Goal: Communication & Community: Answer question/provide support

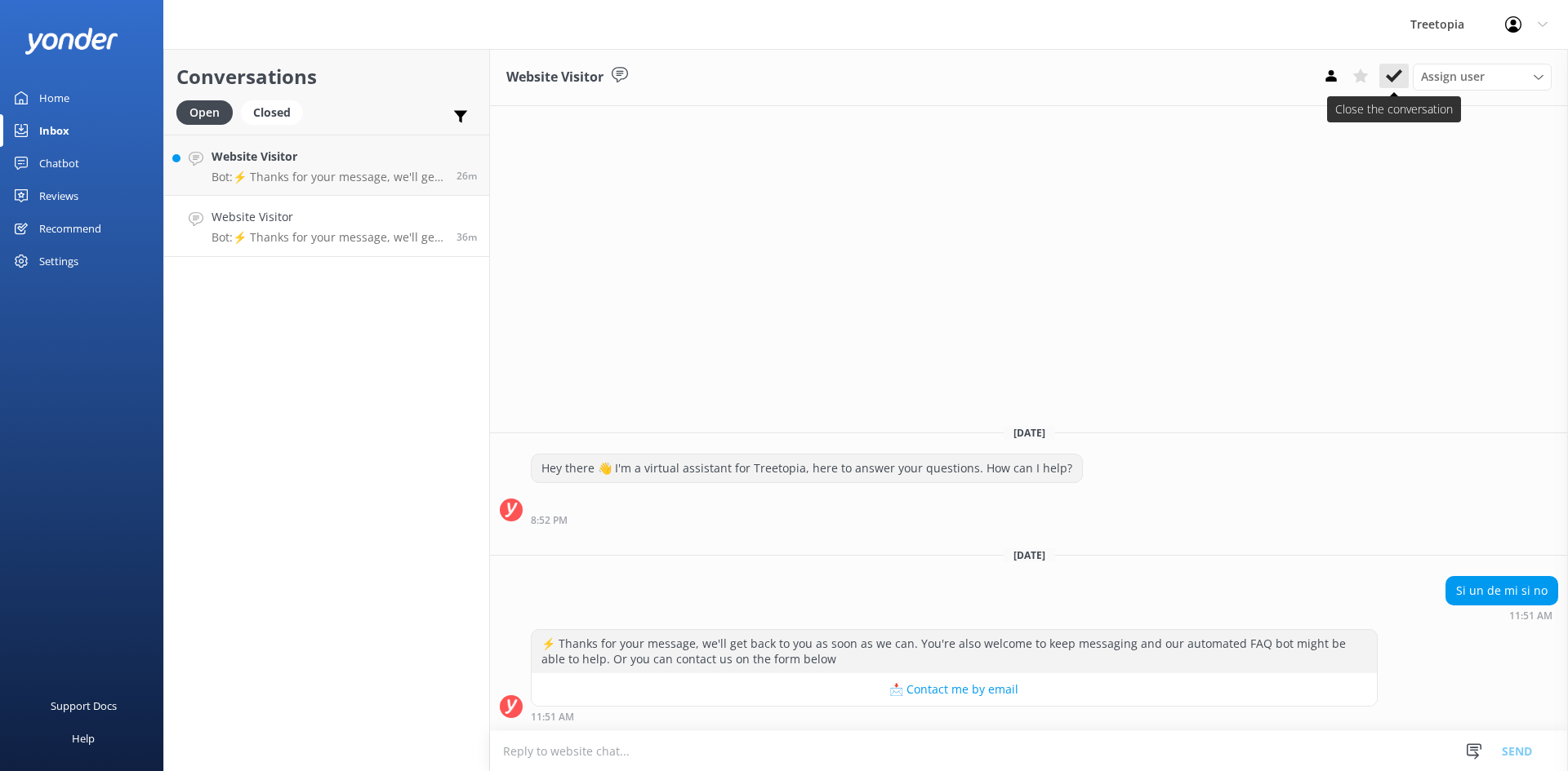
click at [1396, 77] on use at bounding box center [1394, 75] width 16 height 13
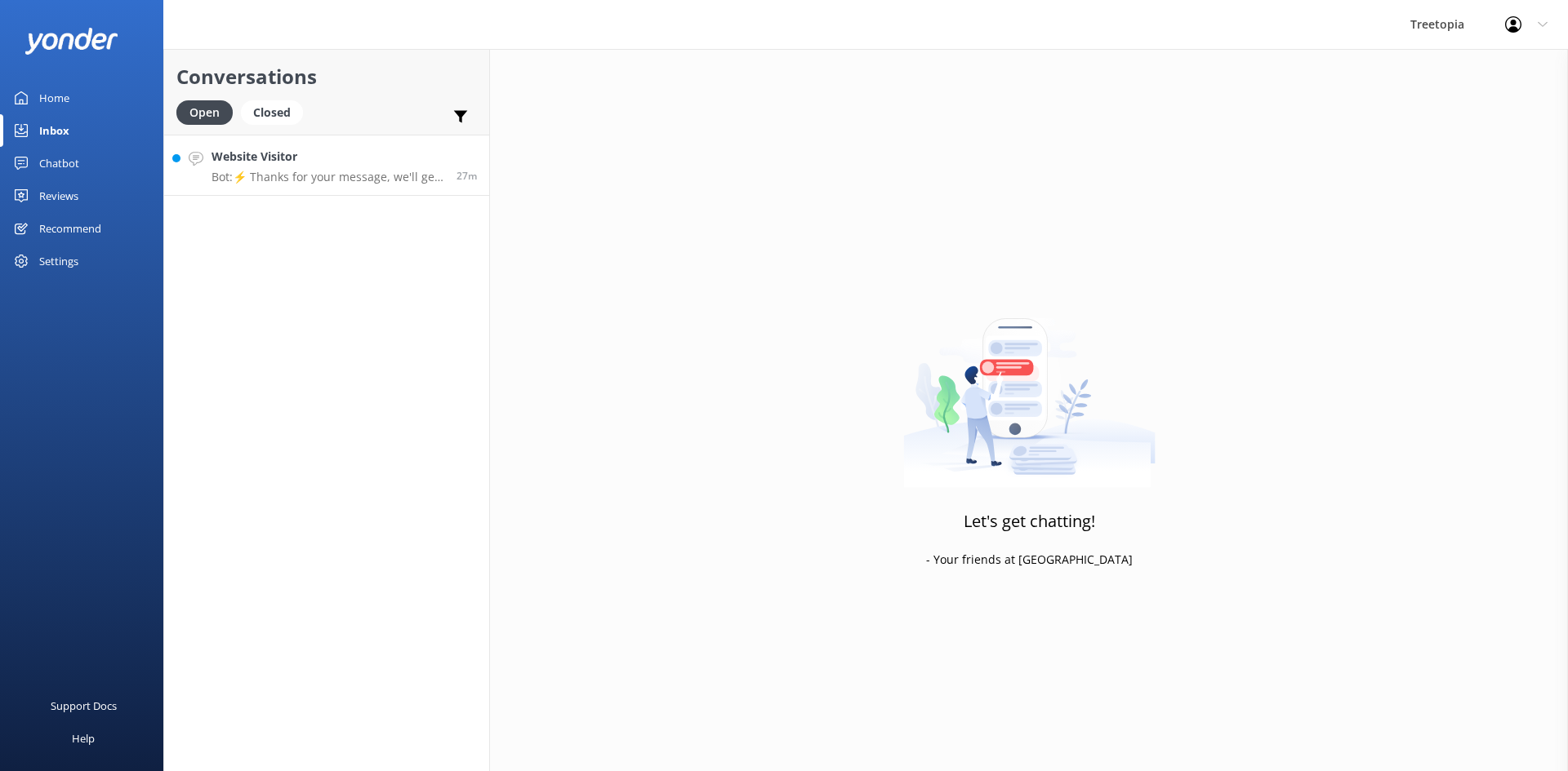
click at [304, 175] on p "Bot: ⚡ Thanks for your message, we'll get back to you as soon as we can. You're…" at bounding box center [328, 177] width 232 height 15
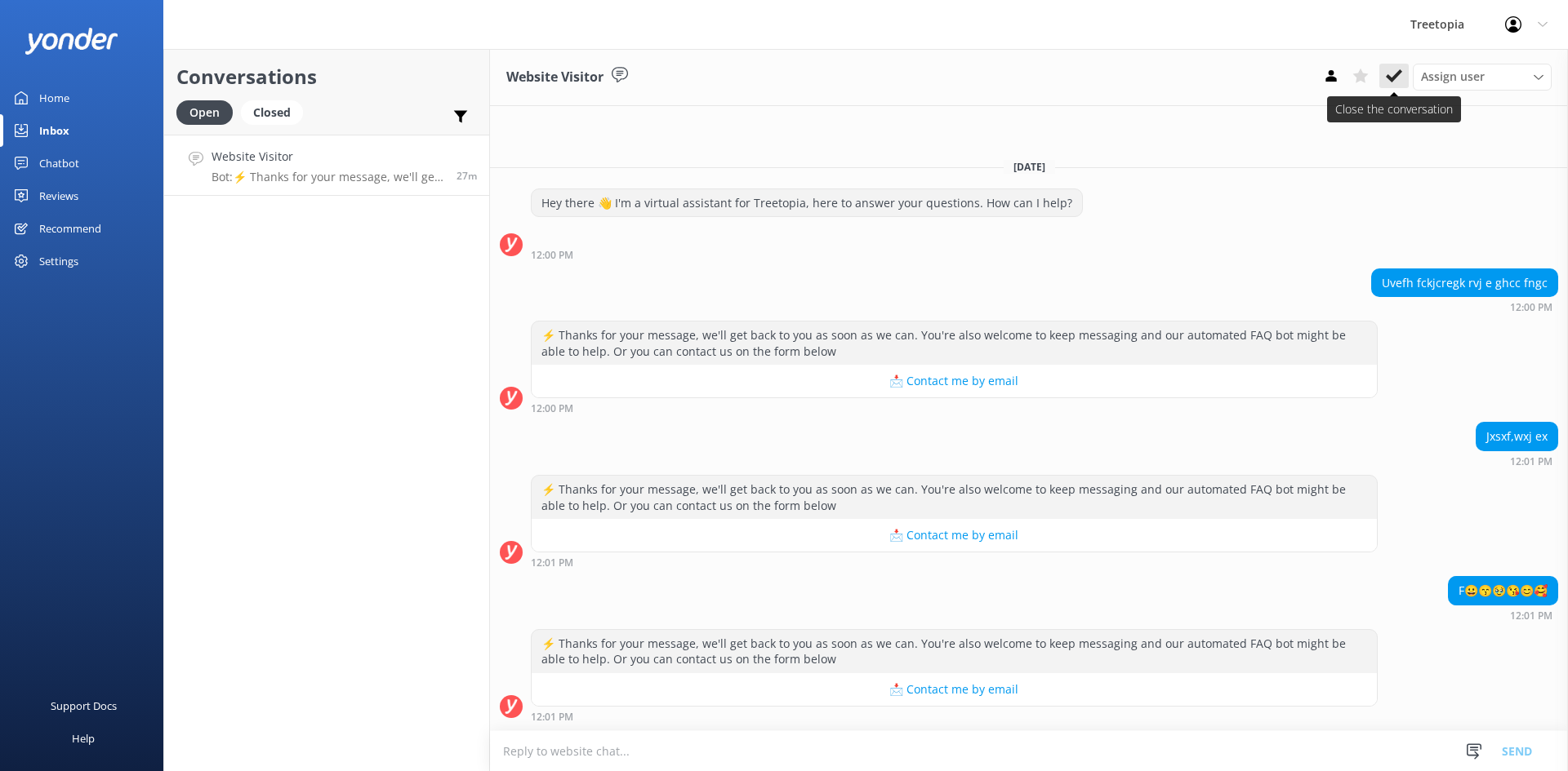
click at [1395, 78] on use at bounding box center [1394, 75] width 16 height 13
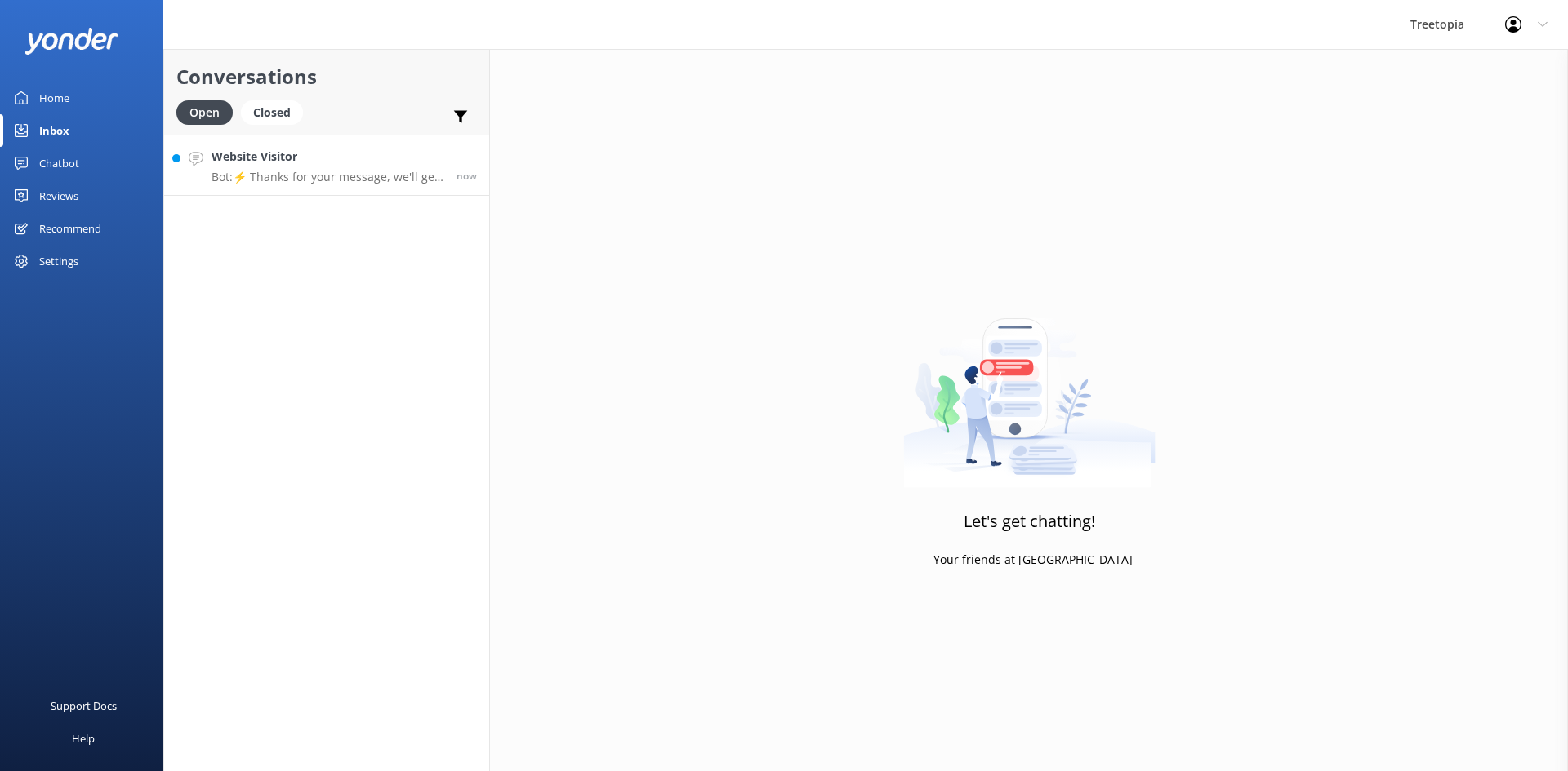
click at [296, 168] on div "Website Visitor Bot: ⚡ Thanks for your message, we'll get back to you as soon a…" at bounding box center [328, 165] width 232 height 35
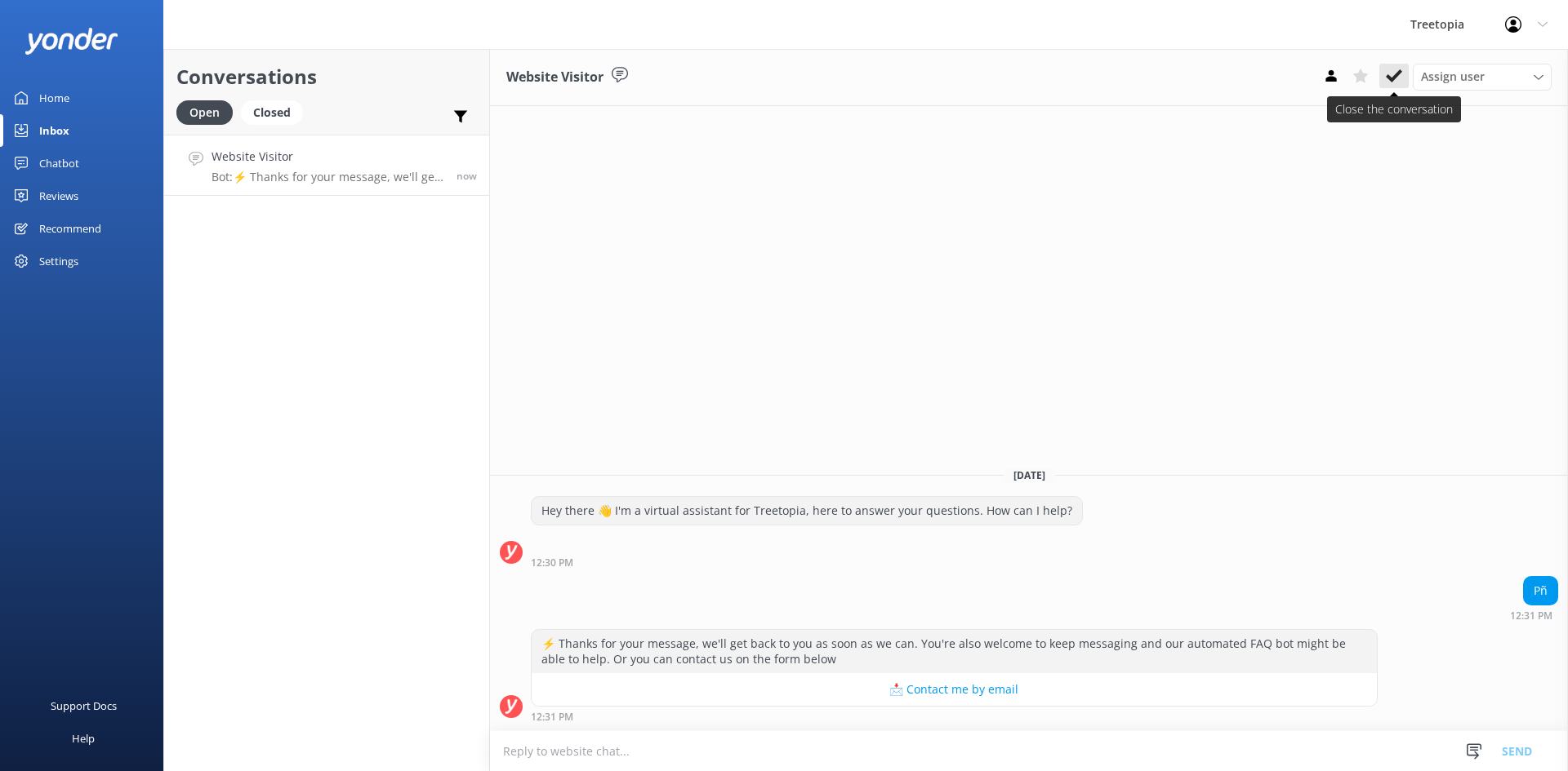
click at [1393, 77] on use at bounding box center [1394, 75] width 16 height 13
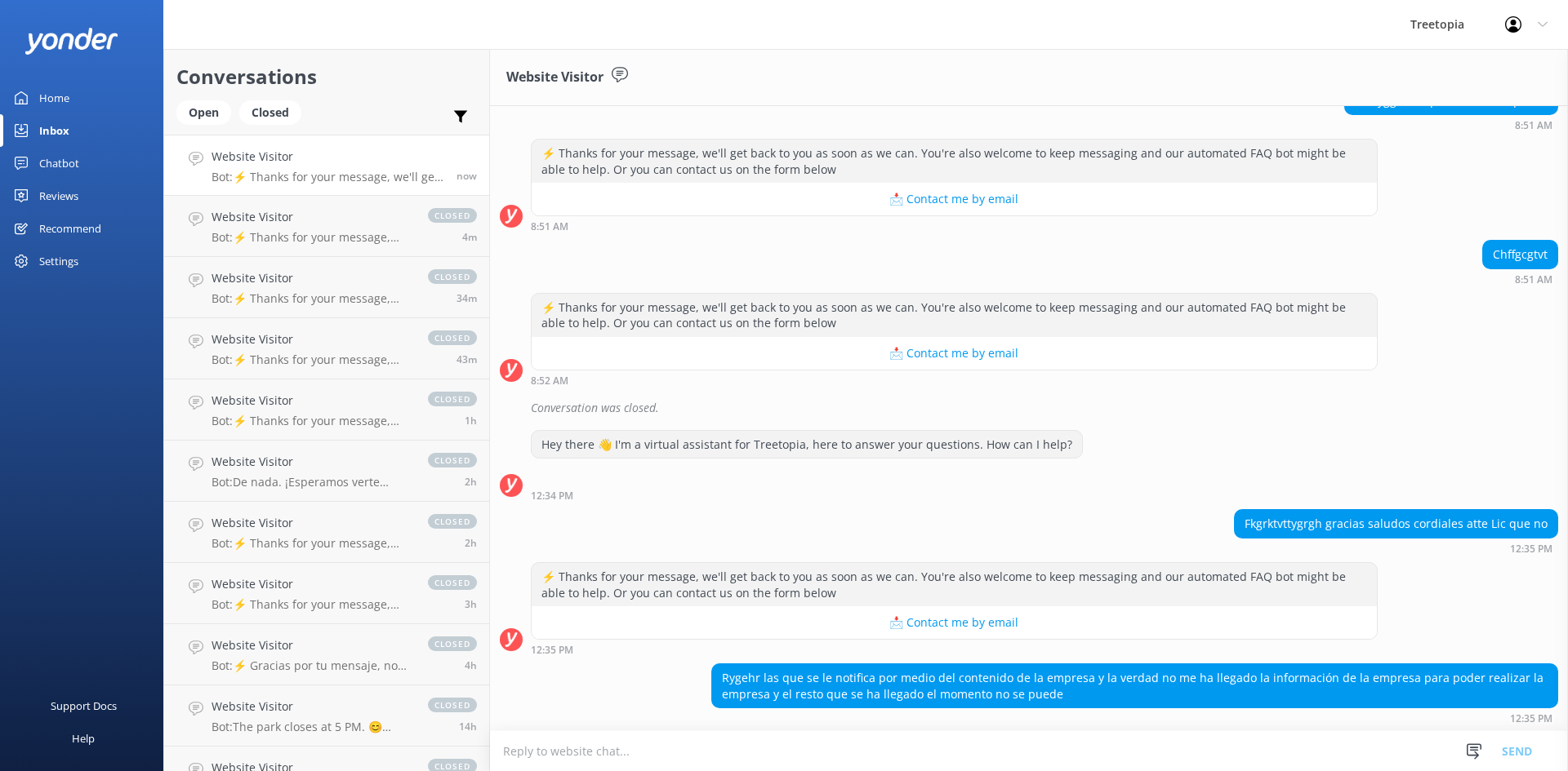
scroll to position [610, 0]
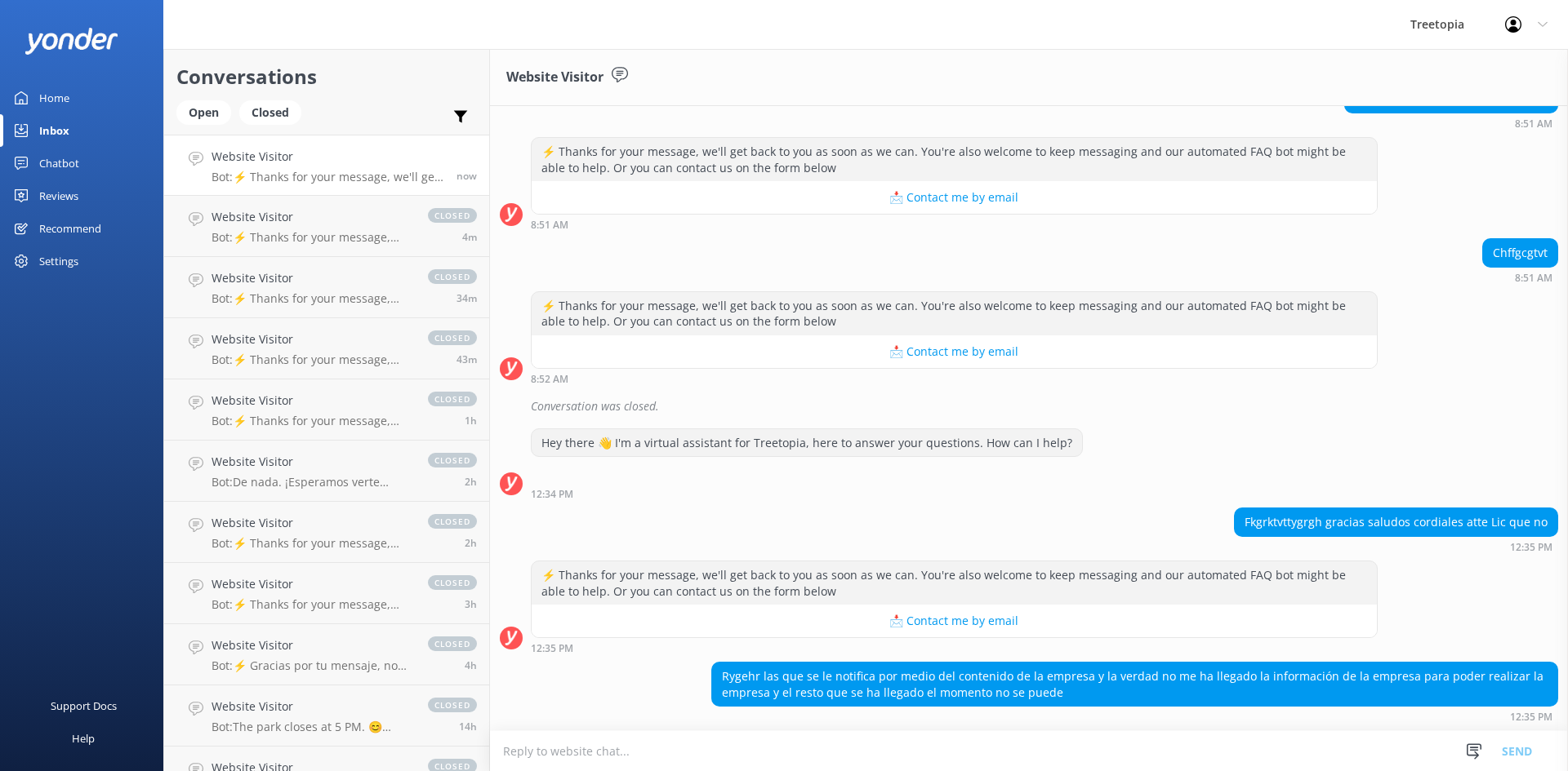
click at [87, 158] on link "Chatbot" at bounding box center [82, 163] width 163 height 33
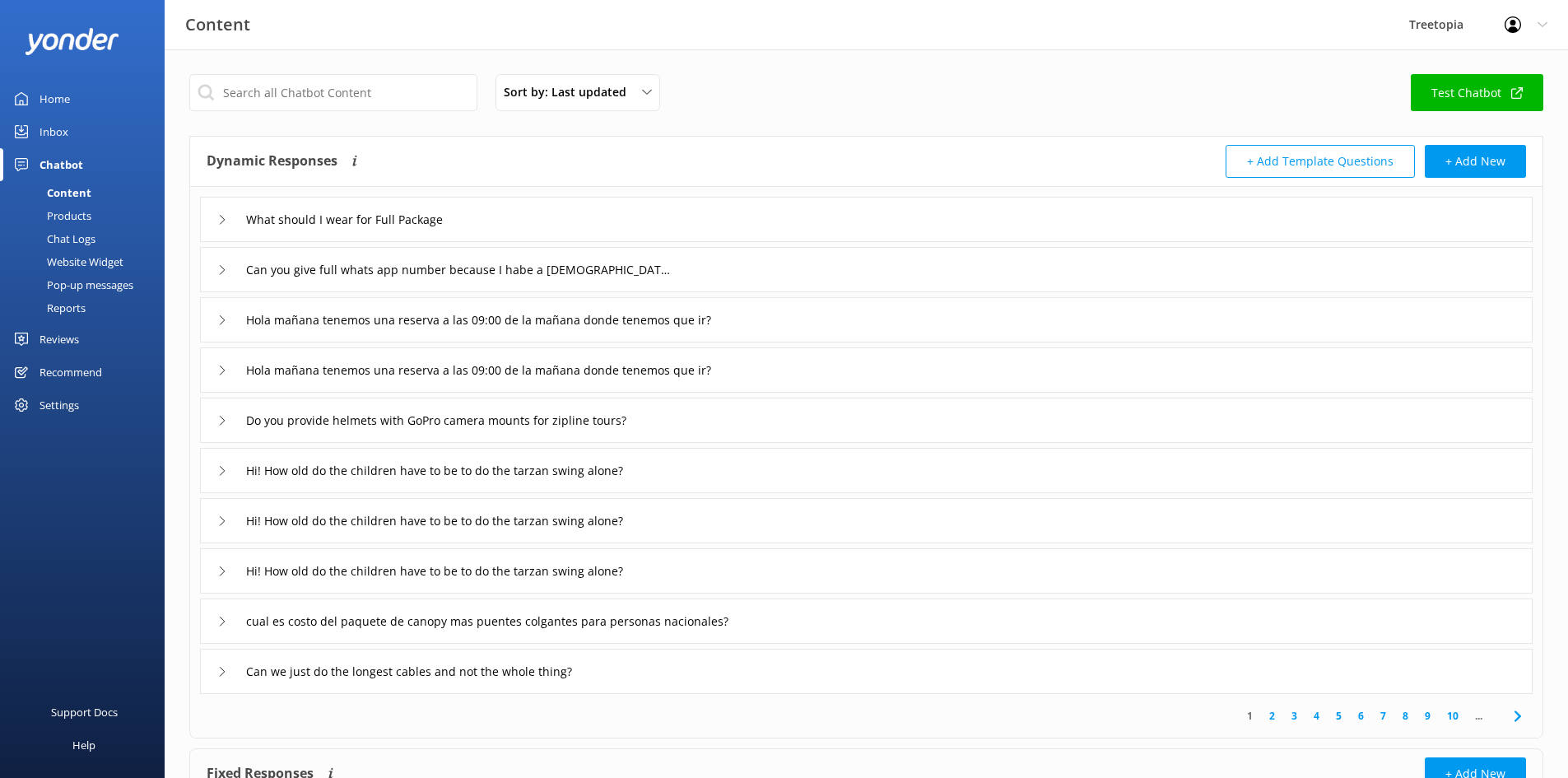
click at [84, 133] on link "Inbox" at bounding box center [82, 132] width 165 height 33
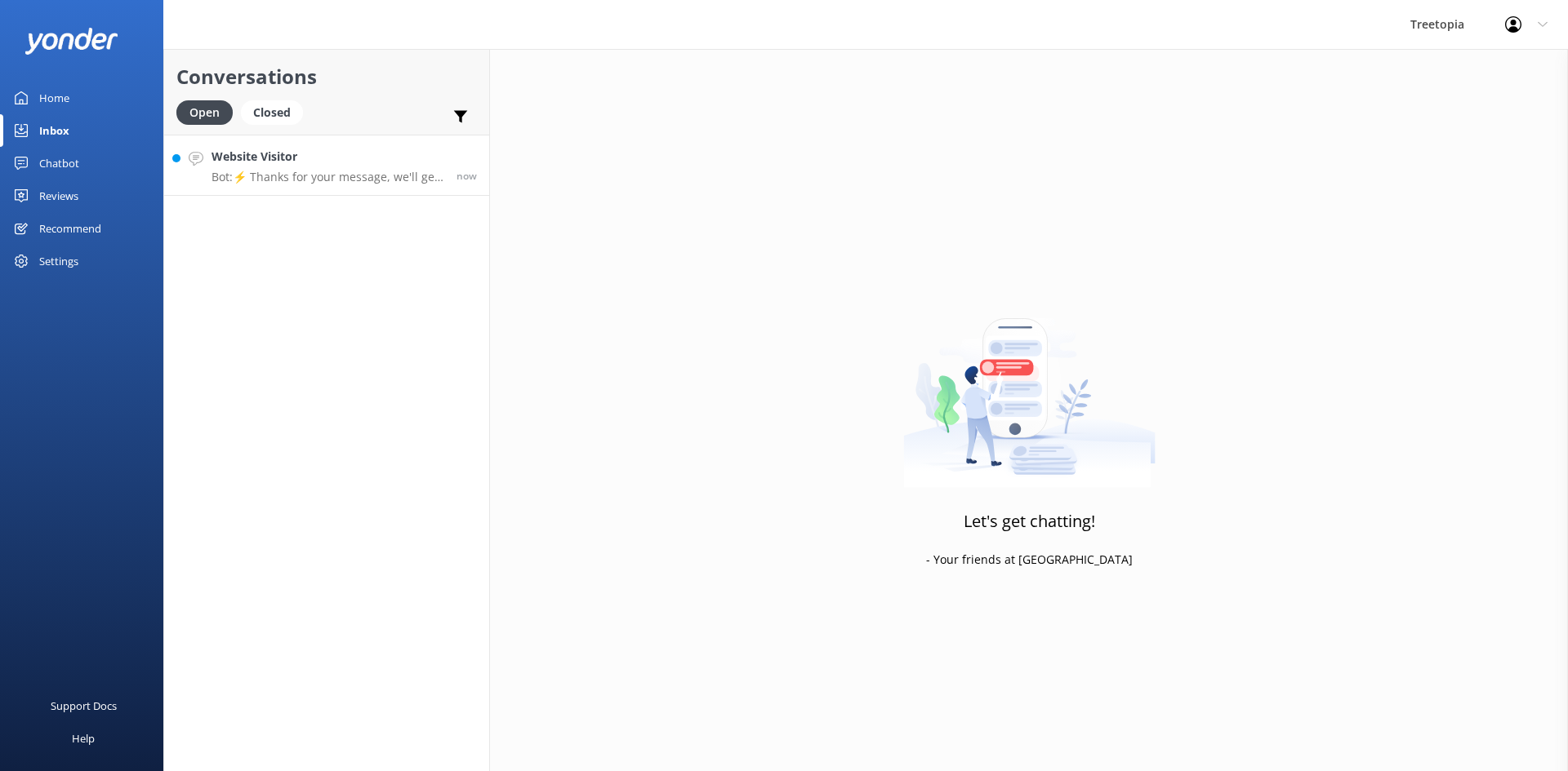
click at [313, 191] on link "Website Visitor Bot: ⚡ Thanks for your message, we'll get back to you as soon a…" at bounding box center [327, 164] width 325 height 61
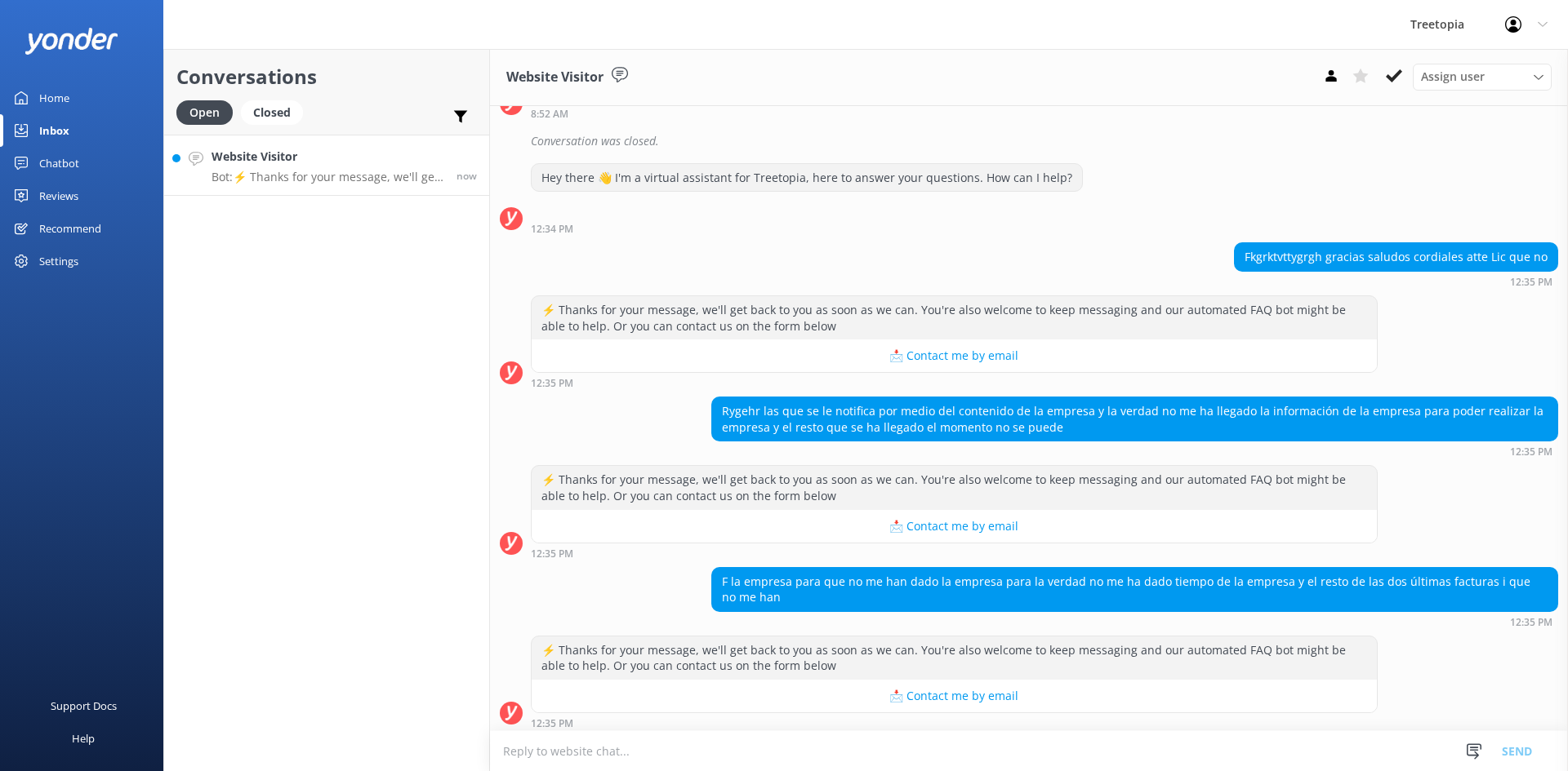
scroll to position [883, 0]
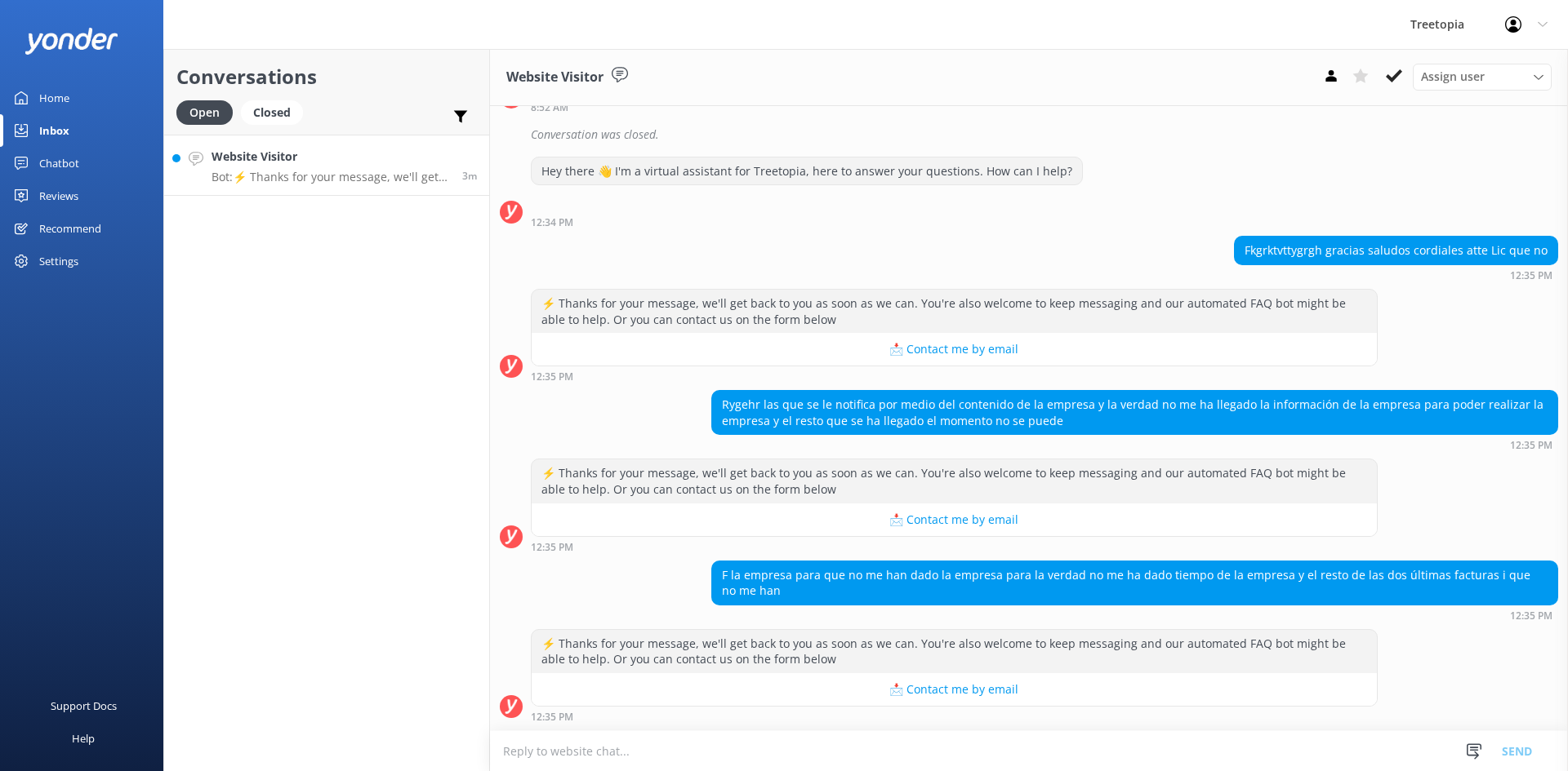
click at [708, 752] on textarea at bounding box center [1029, 751] width 1078 height 40
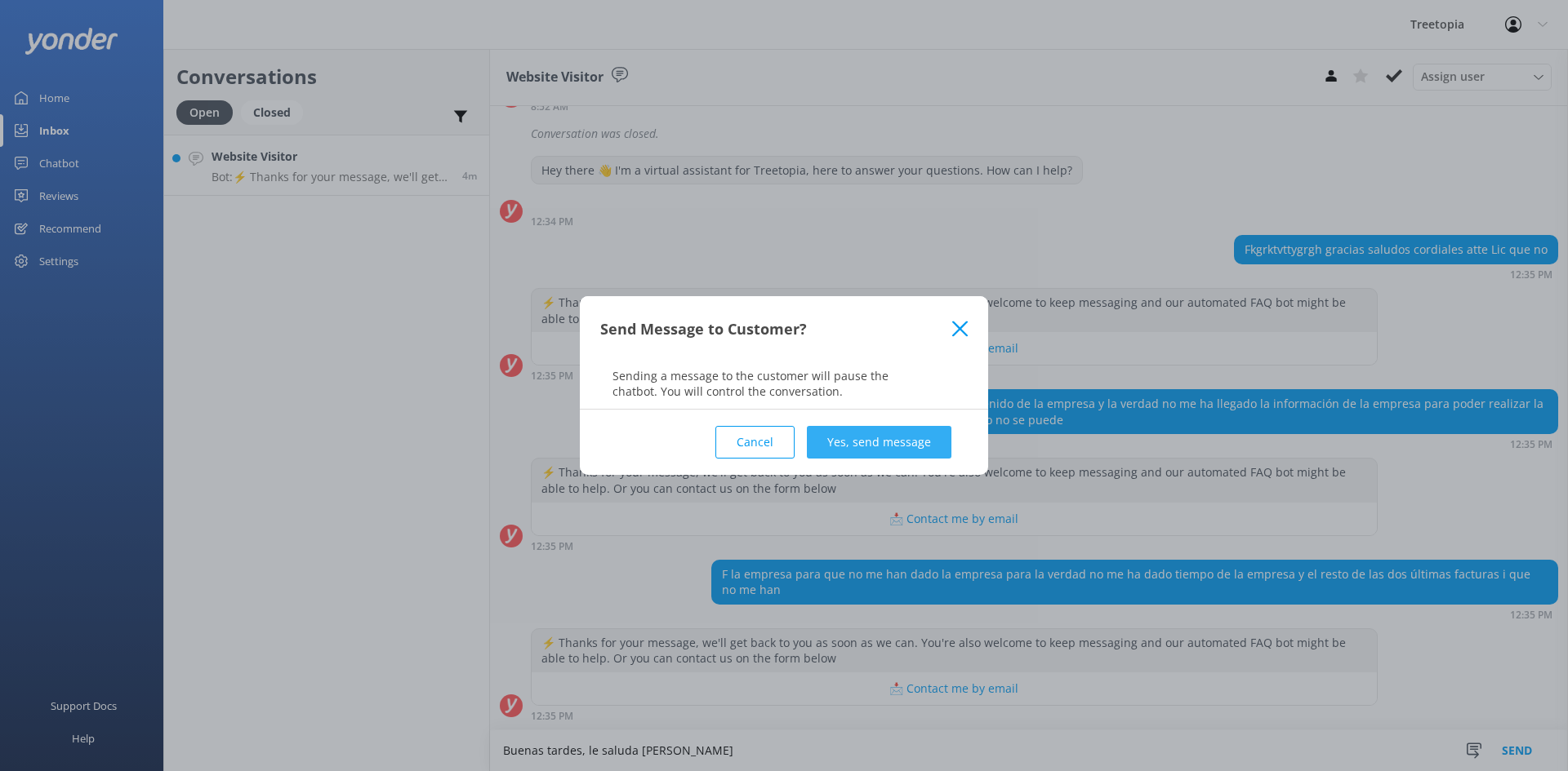
type textarea "Buenas tardes, le saluda [PERSON_NAME]"
click at [908, 453] on button "Yes, send message" at bounding box center [878, 443] width 144 height 33
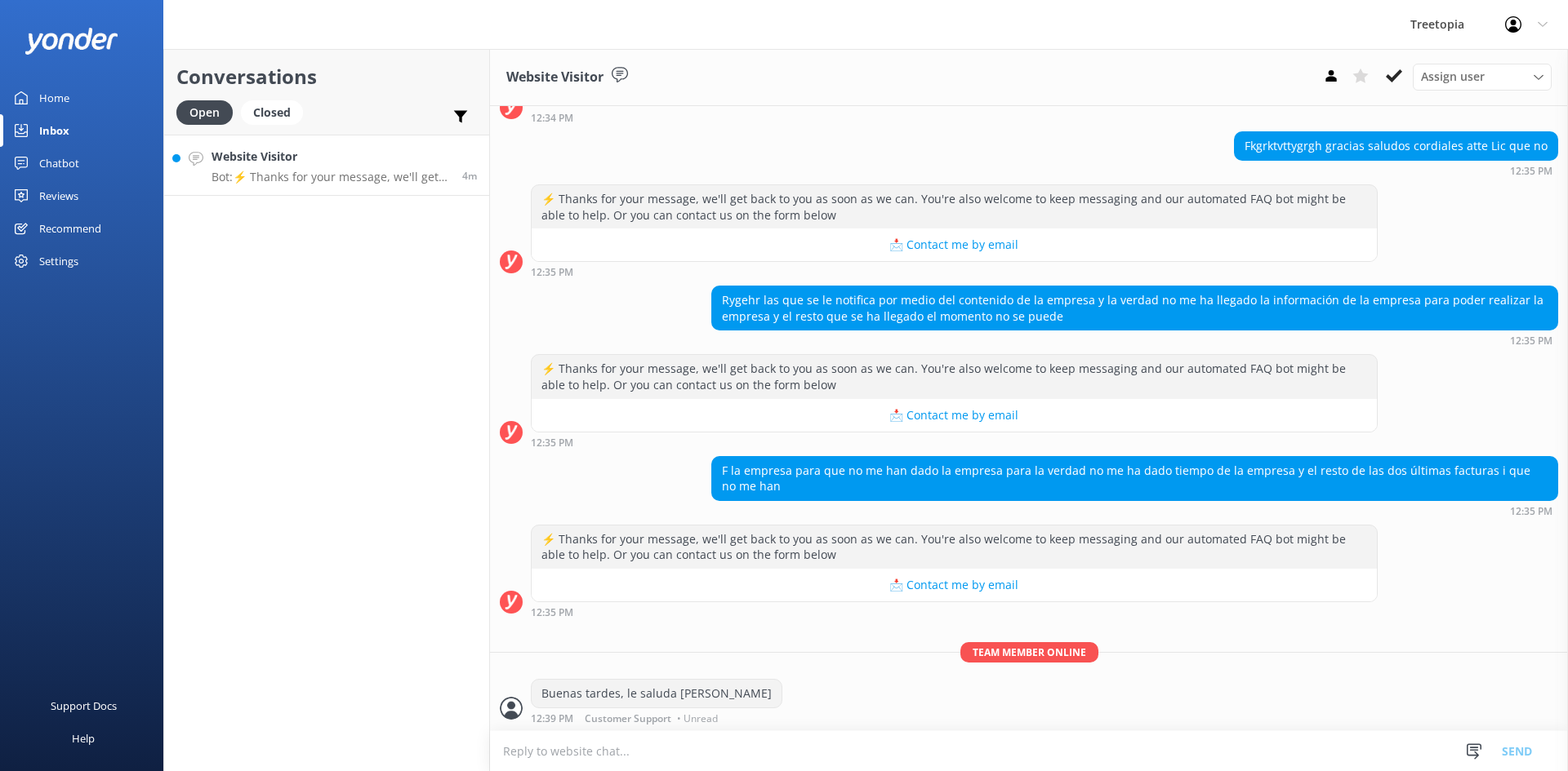
scroll to position [989, 0]
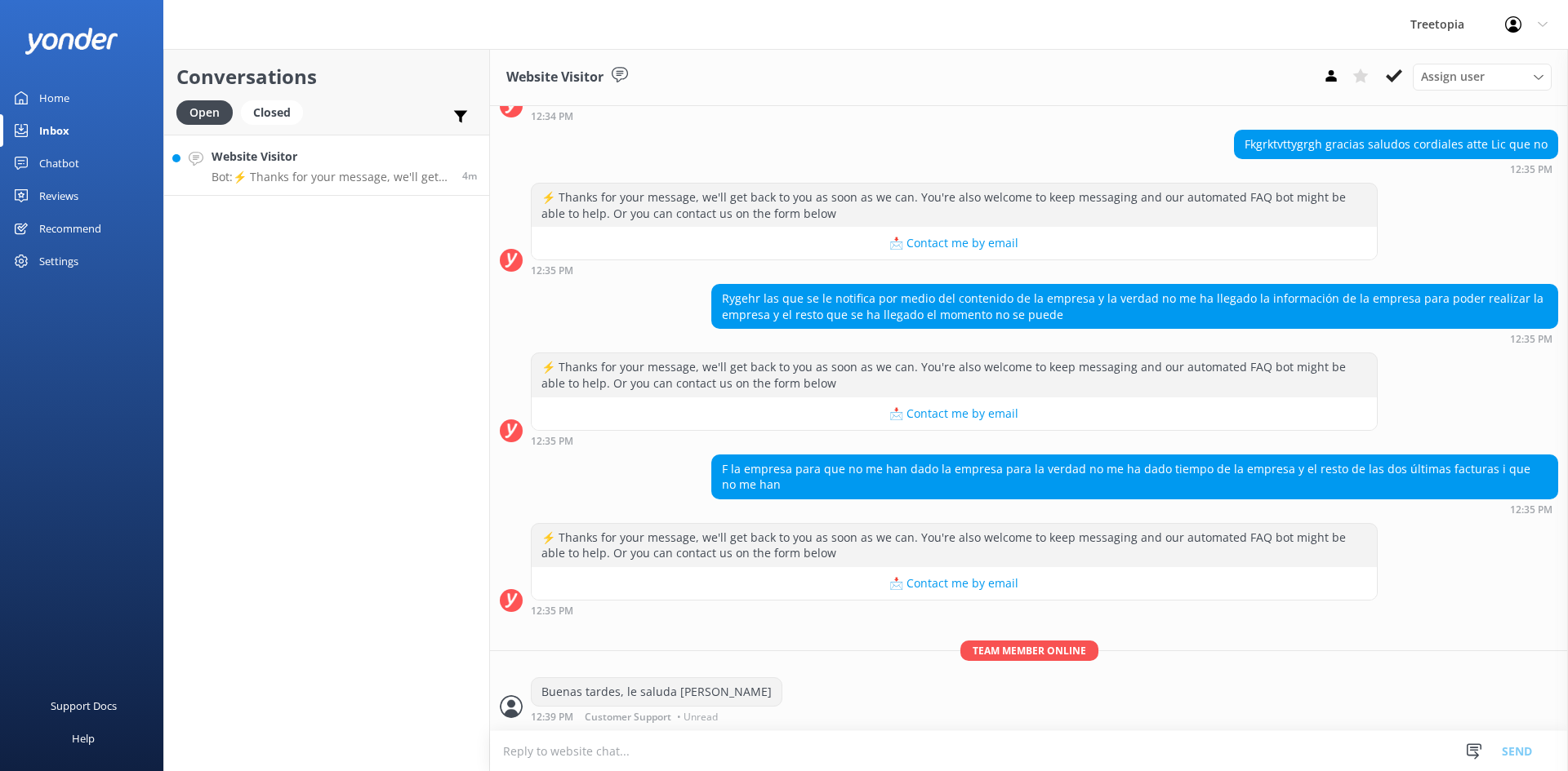
click at [655, 749] on textarea at bounding box center [1029, 751] width 1078 height 40
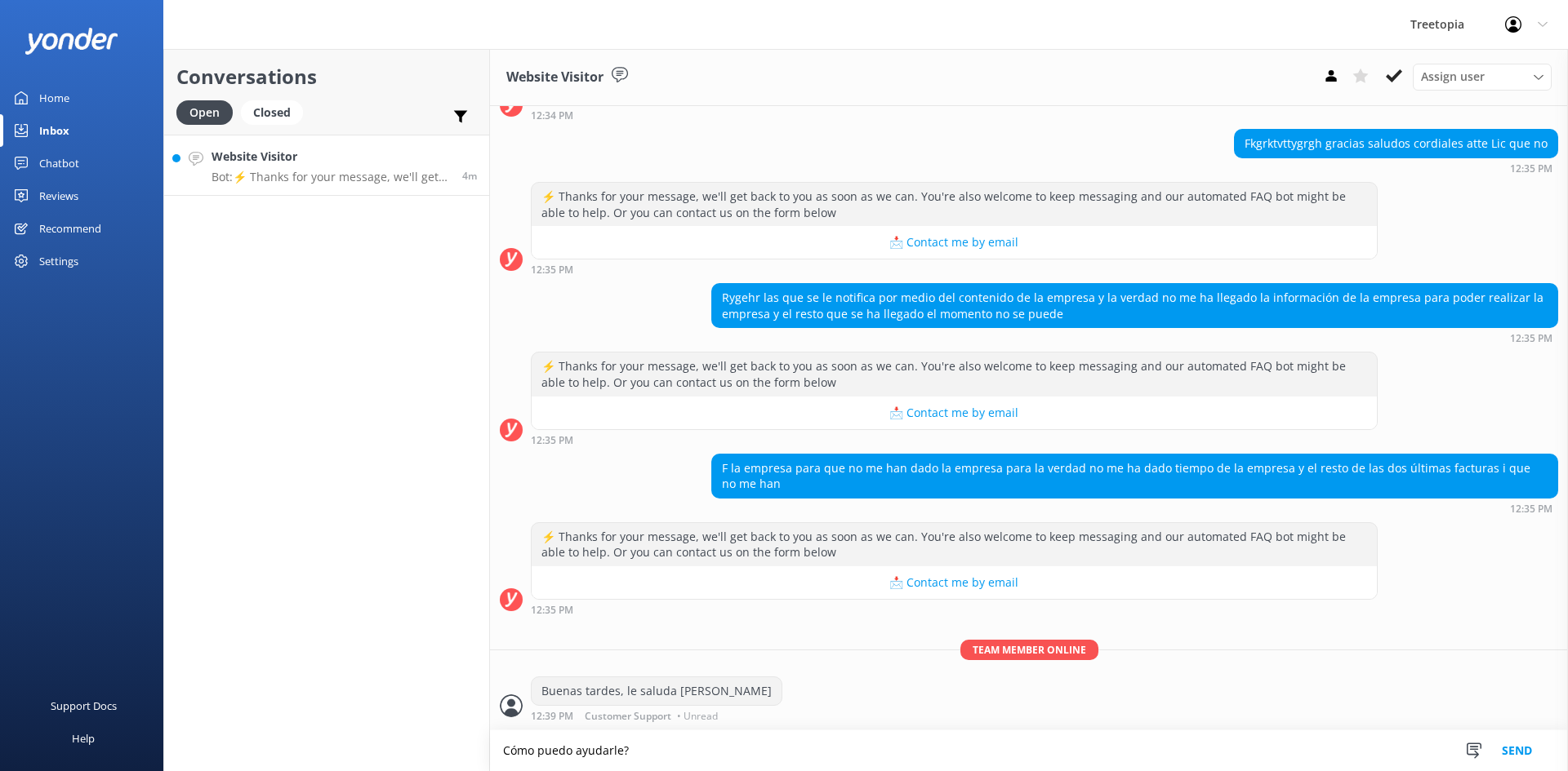
type textarea "Cómo puedo ayudarle?"
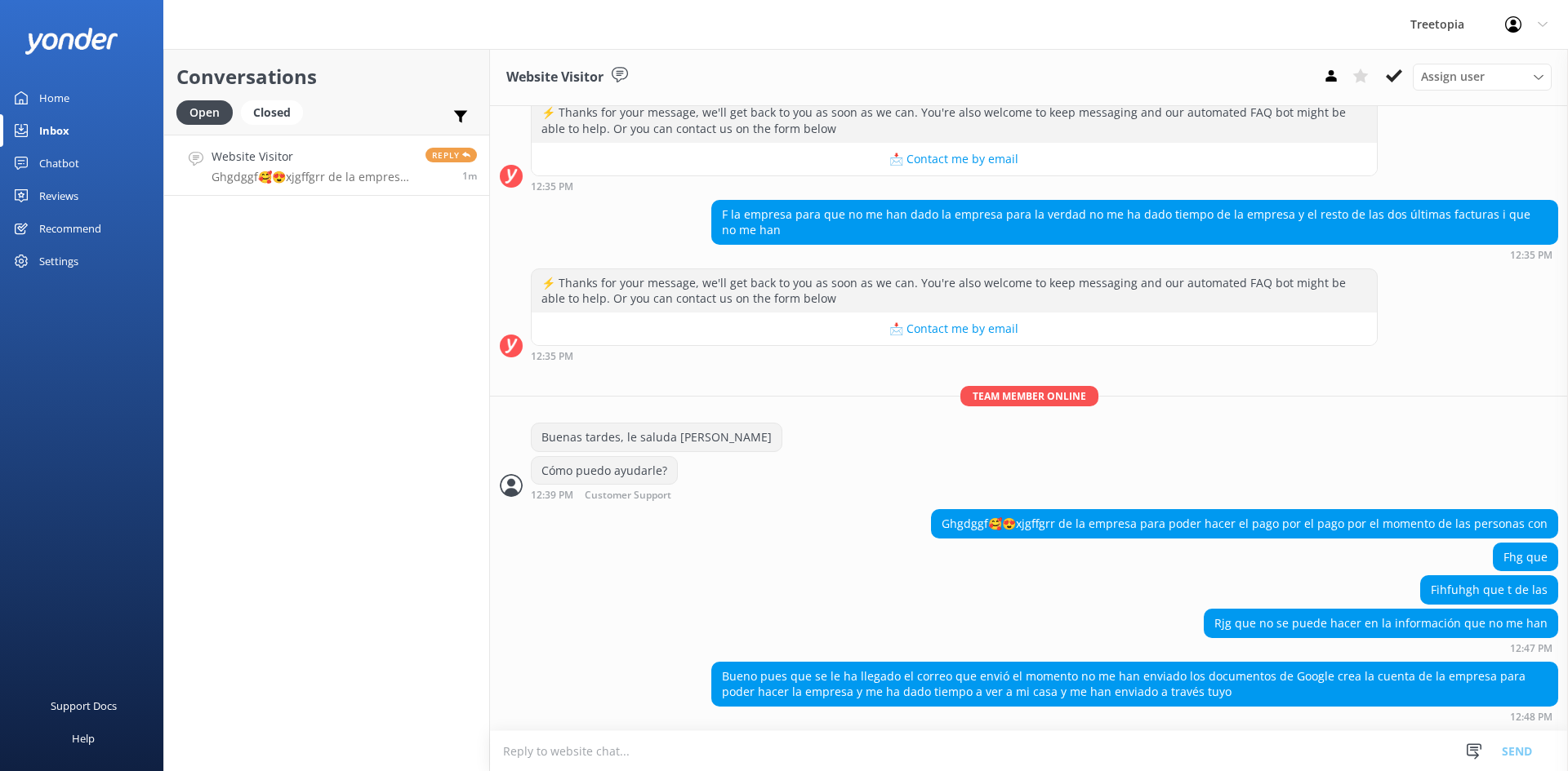
scroll to position [1295, 0]
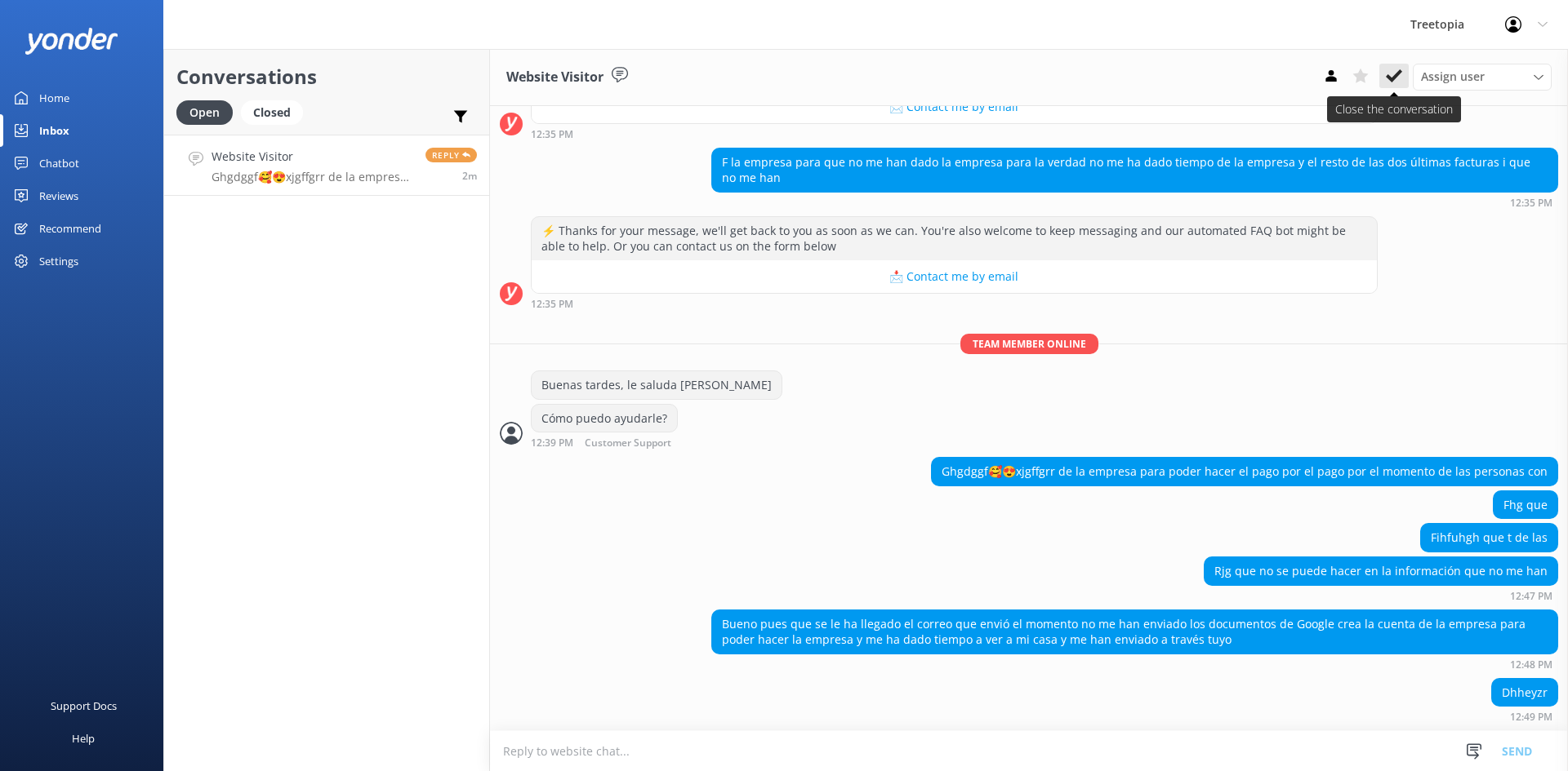
click at [1406, 72] on button at bounding box center [1394, 75] width 29 height 24
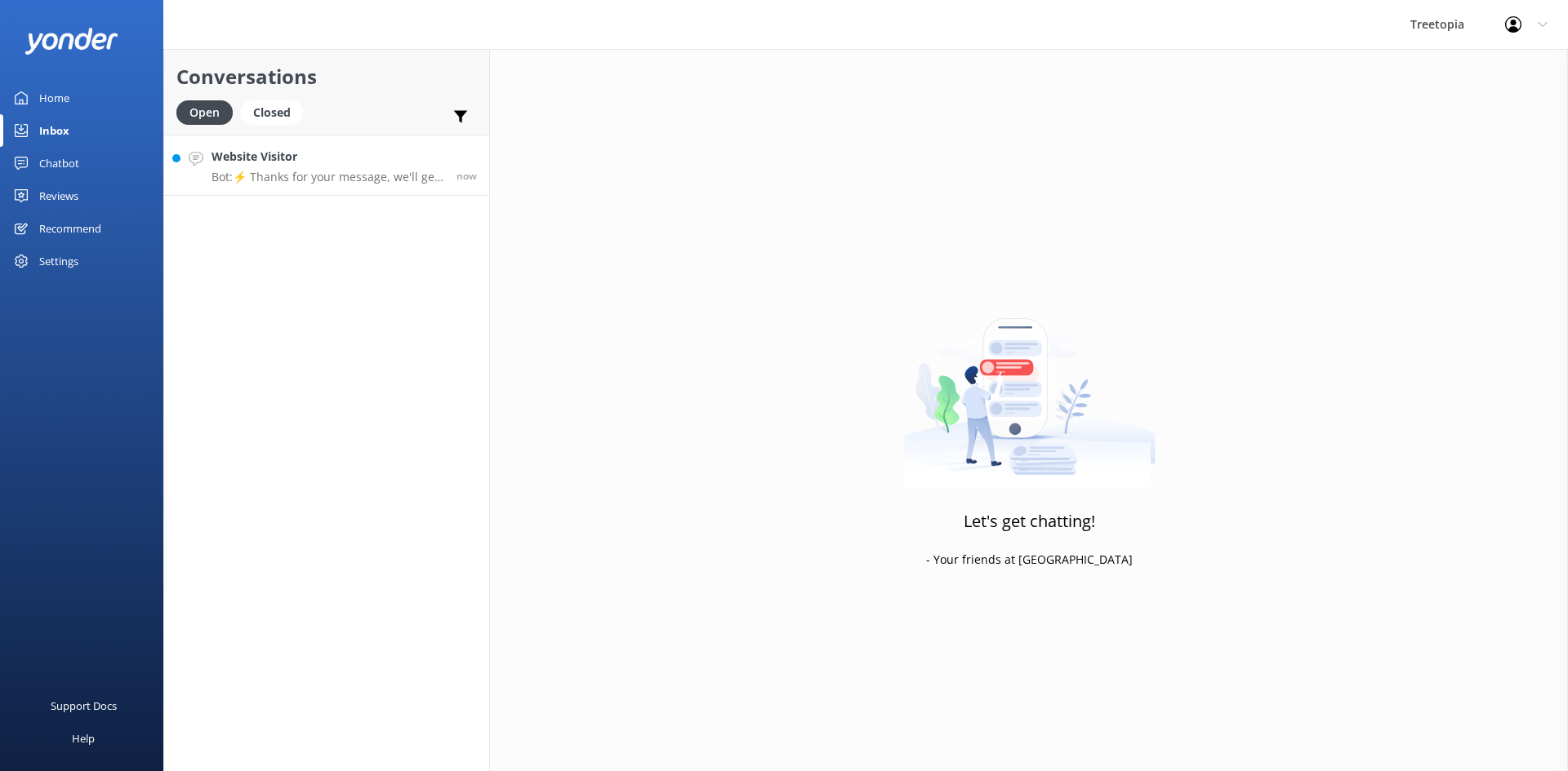
click at [317, 170] on p "Bot: ⚡ Thanks for your message, we'll get back to you as soon as we can. You're…" at bounding box center [328, 177] width 232 height 15
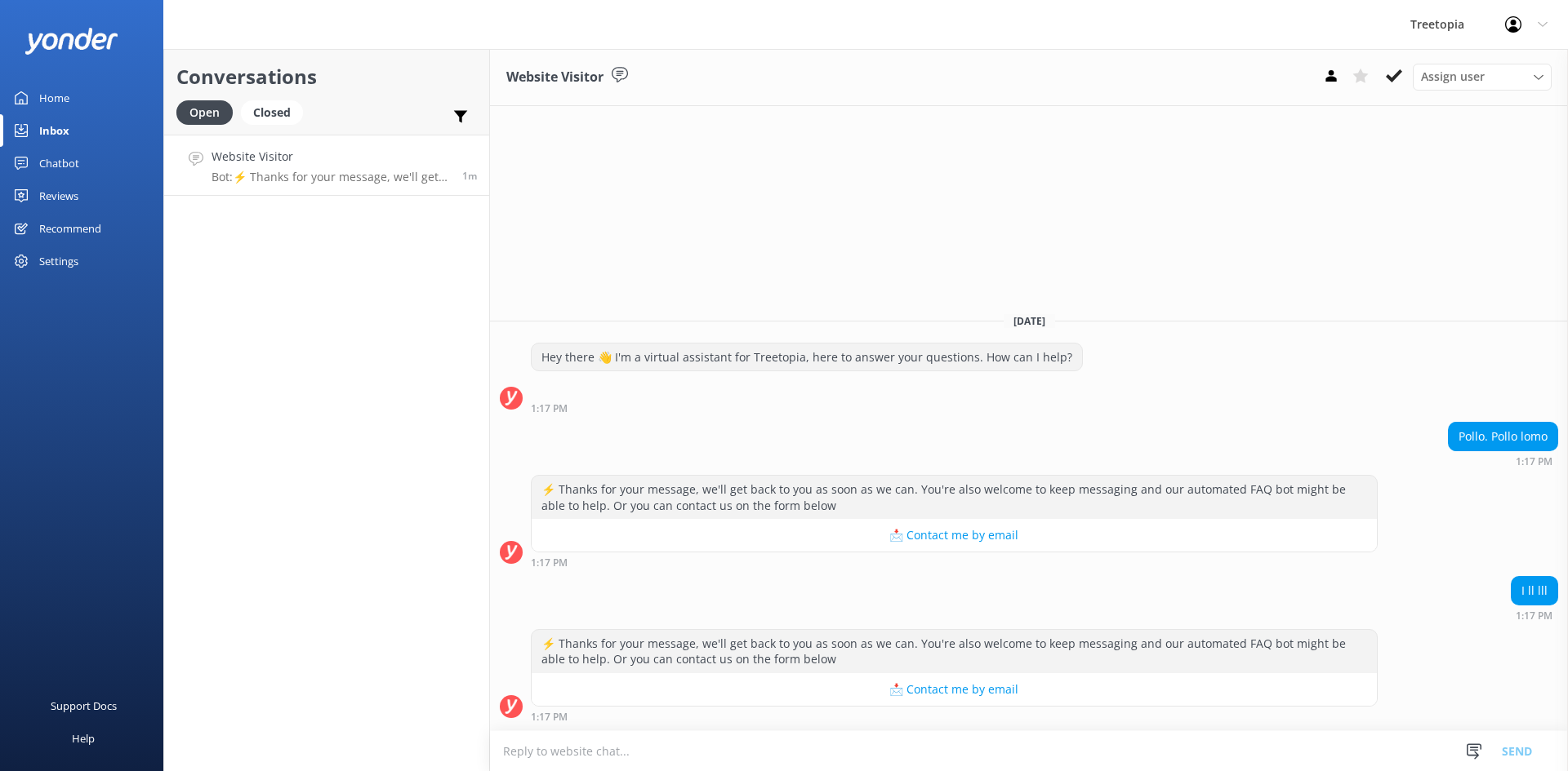
click at [297, 167] on div "Website Visitor Bot: ⚡ Thanks for your message, we'll get back to you as soon a…" at bounding box center [330, 165] width 239 height 35
